Goal: Find specific page/section: Find specific page/section

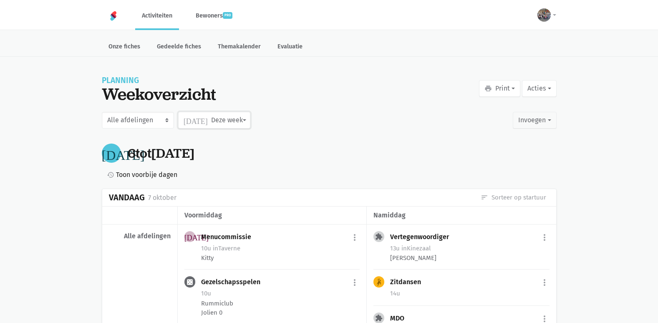
click at [210, 123] on button "[DATE] Deze week" at bounding box center [214, 120] width 72 height 17
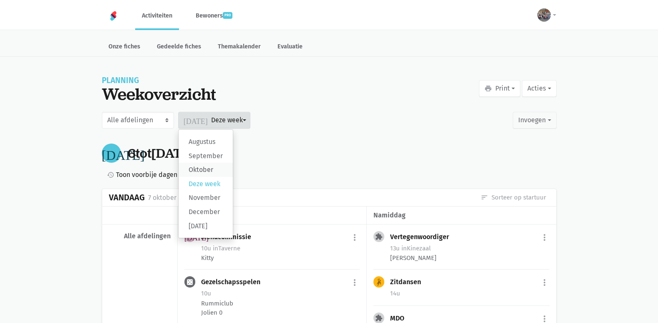
click at [202, 168] on label "Oktober" at bounding box center [206, 170] width 54 height 14
click at [0, 0] on input "Oktober" at bounding box center [0, 0] width 0 height 0
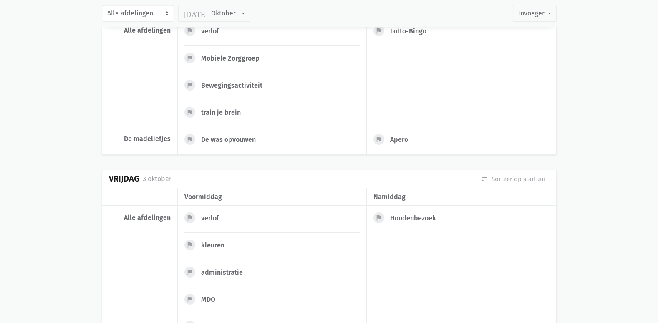
scroll to position [543, 0]
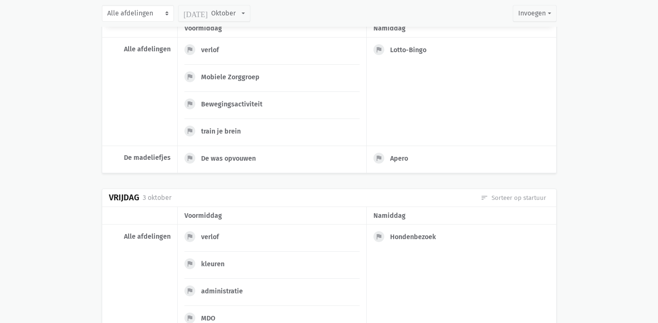
click at [243, 105] on div "Bewegingsactiviteit" at bounding box center [235, 104] width 68 height 8
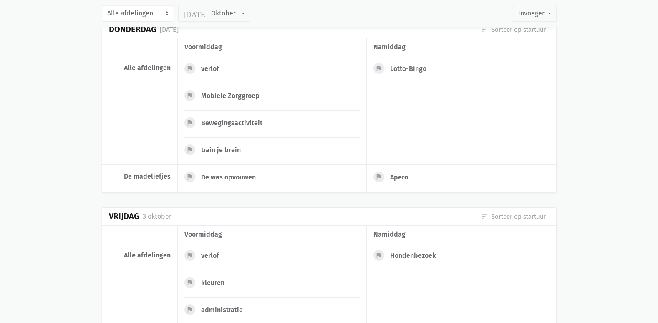
scroll to position [376, 0]
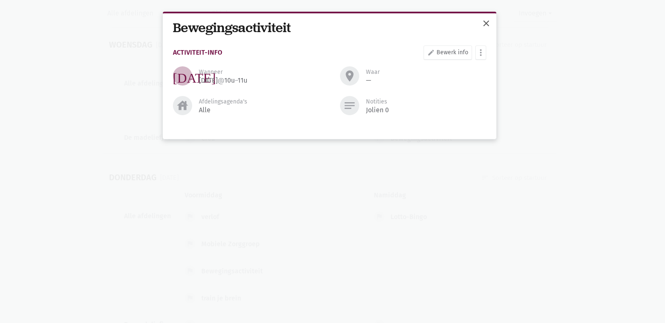
click at [484, 19] on span "close" at bounding box center [486, 23] width 10 height 10
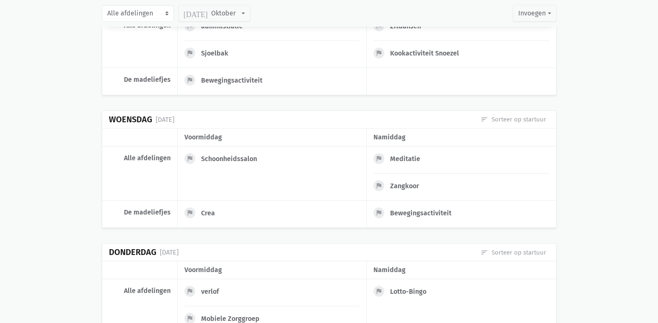
scroll to position [251, 0]
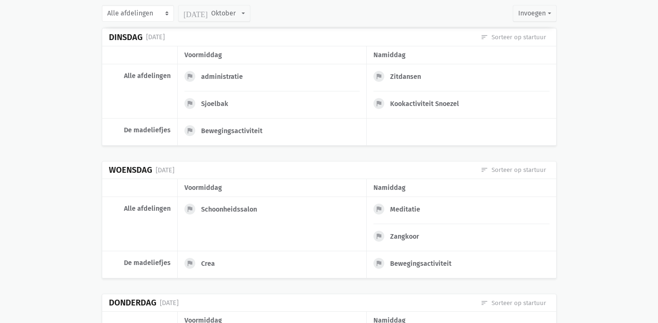
click at [220, 127] on div "Bewegingsactiviteit" at bounding box center [235, 131] width 68 height 8
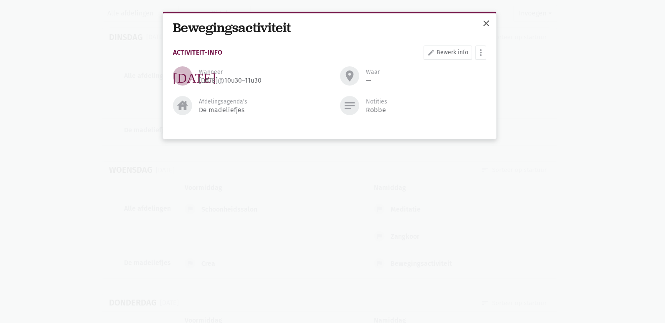
click at [489, 20] on span "close" at bounding box center [486, 23] width 10 height 10
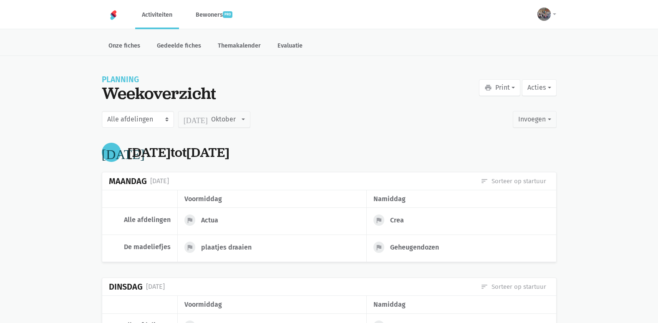
scroll to position [0, 0]
click at [230, 119] on button "[DATE] Oktober" at bounding box center [214, 120] width 72 height 17
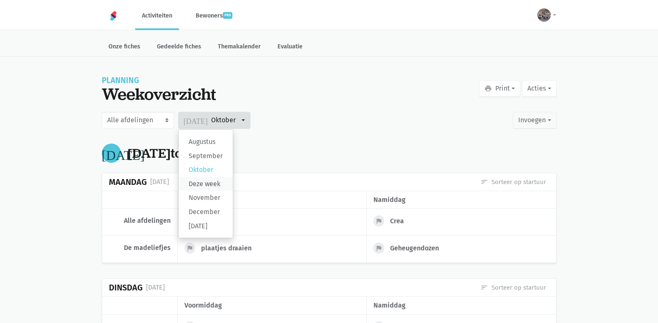
click at [218, 186] on label "Deze week" at bounding box center [206, 184] width 54 height 14
click at [0, 0] on input "Deze week" at bounding box center [0, 0] width 0 height 0
